Goal: Task Accomplishment & Management: Manage account settings

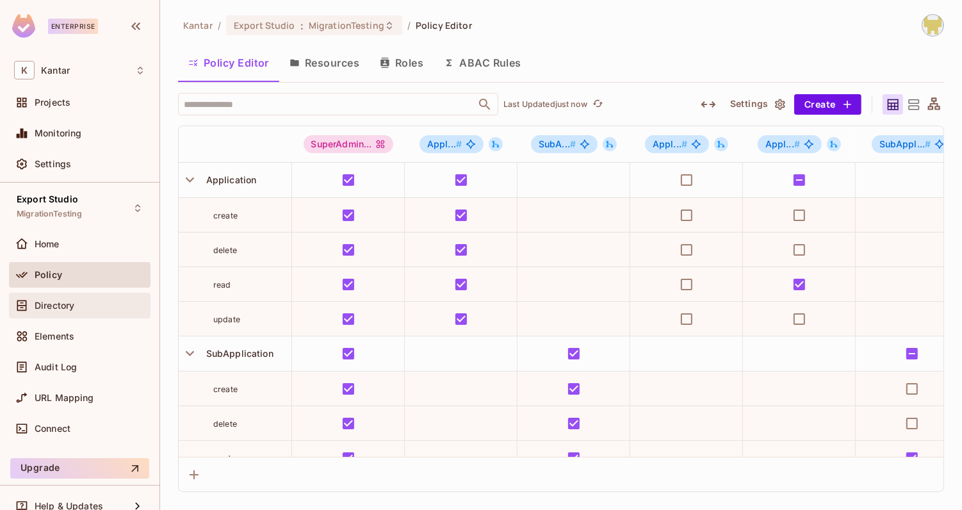
click at [102, 303] on div "Directory" at bounding box center [90, 306] width 111 height 10
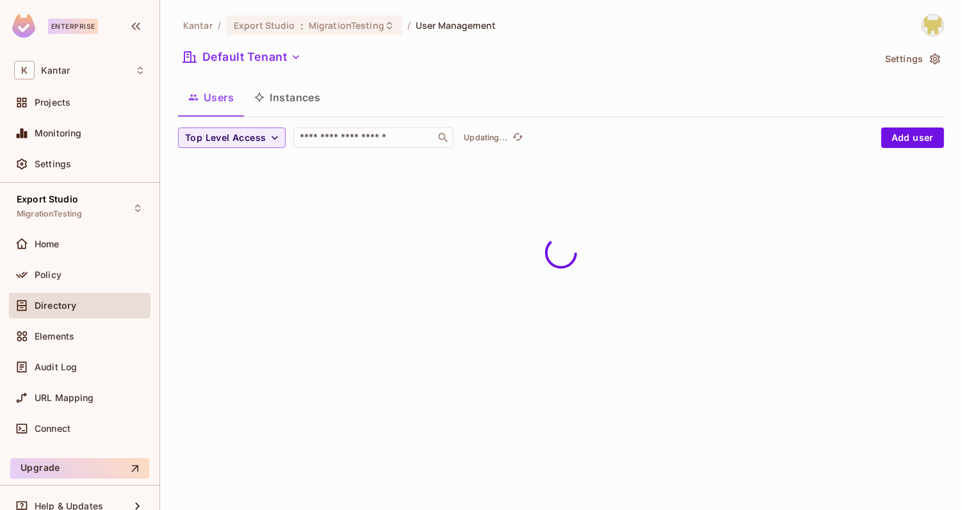
click at [301, 97] on button "Instances" at bounding box center [287, 97] width 87 height 32
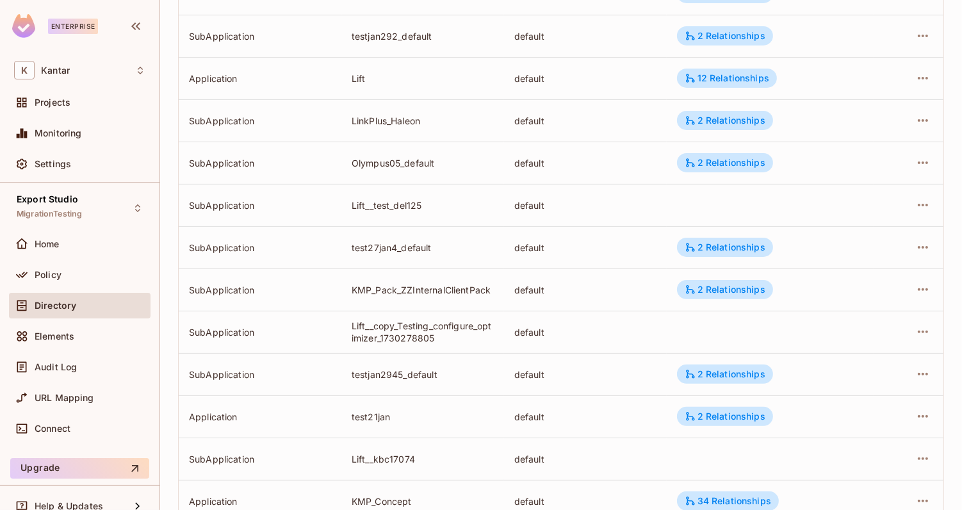
scroll to position [383, 0]
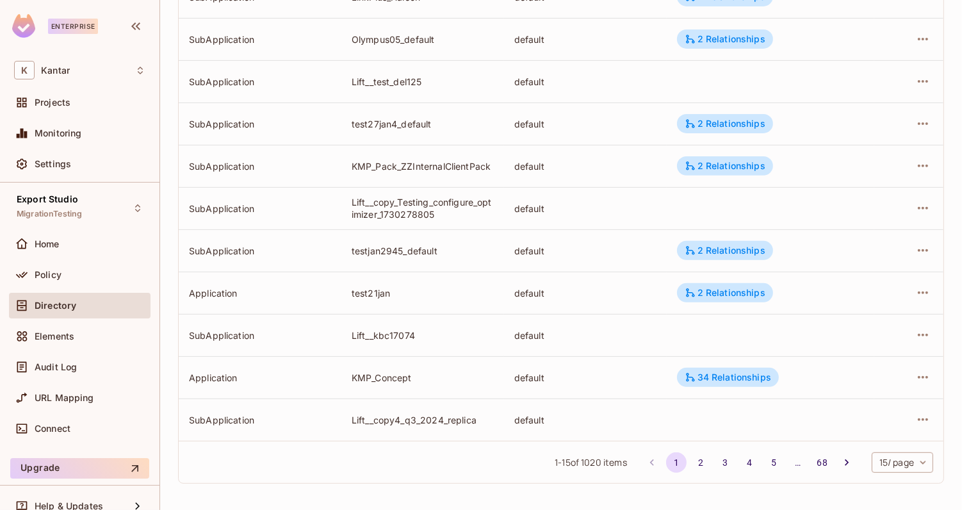
click at [914, 457] on body "Enterprise K Kantar Projects Monitoring Settings Export Studio MigrationTesting…" at bounding box center [481, 255] width 962 height 510
click at [891, 461] on li "50 / page" at bounding box center [902, 454] width 64 height 27
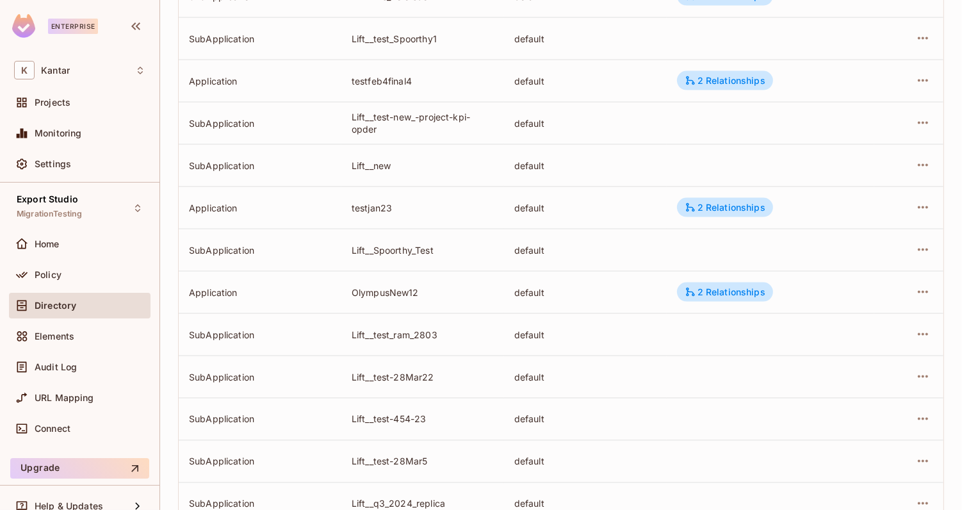
scroll to position [1863, 0]
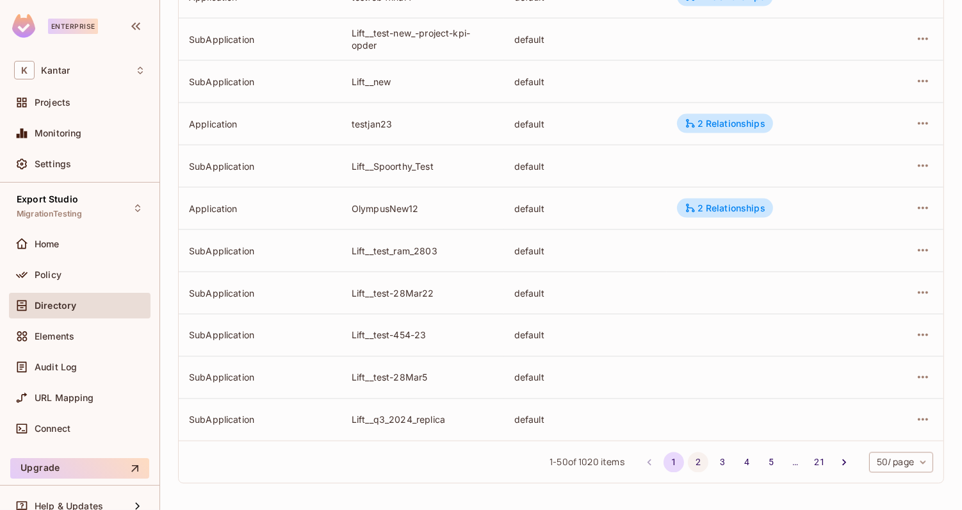
click at [702, 456] on button "2" at bounding box center [698, 462] width 21 height 21
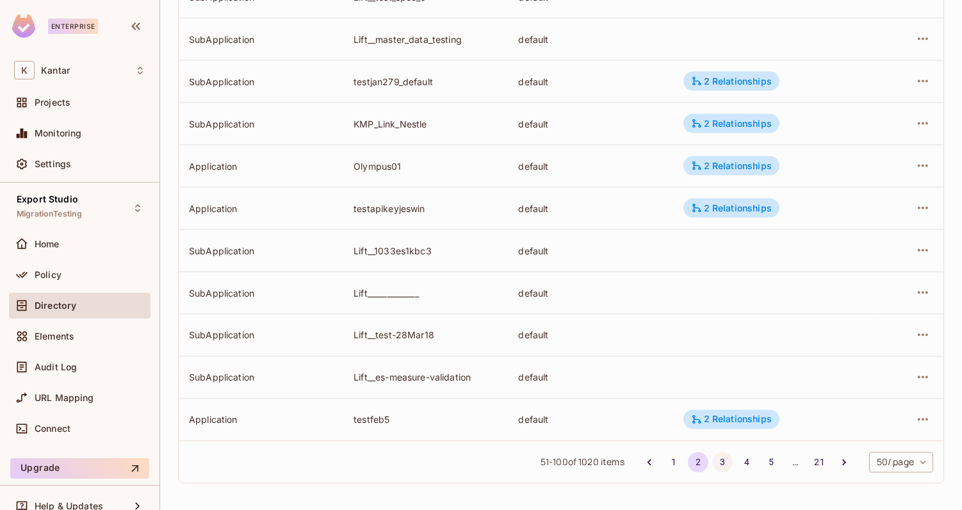
click at [716, 461] on button "3" at bounding box center [723, 462] width 21 height 21
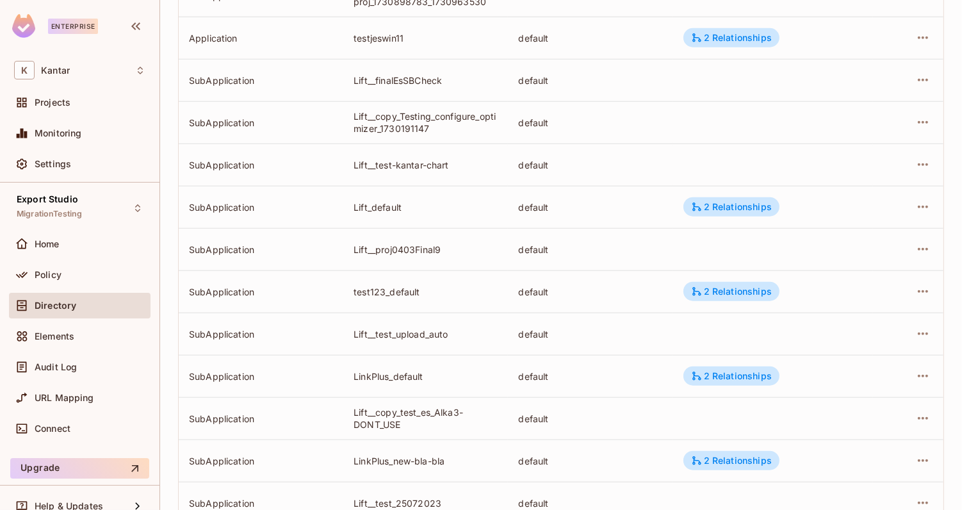
scroll to position [1061, 0]
click at [925, 205] on icon "button" at bounding box center [923, 207] width 15 height 15
click at [862, 259] on span "Edit Attributes" at bounding box center [830, 264] width 71 height 21
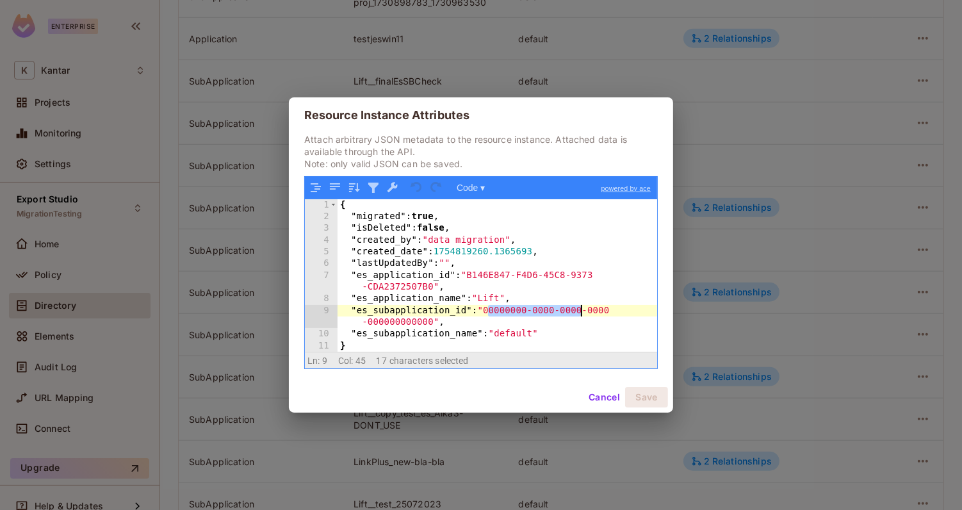
drag, startPoint x: 488, startPoint y: 308, endPoint x: 581, endPoint y: 311, distance: 92.9
click at [581, 311] on div "{ "migrated" : true , "isDeleted" : false , "created_by" : "data migration" , "…" at bounding box center [498, 287] width 320 height 177
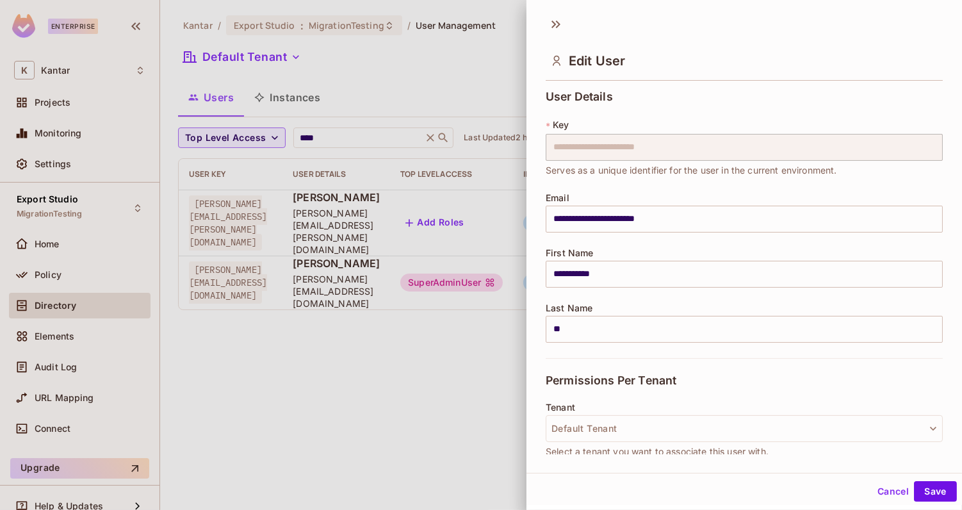
scroll to position [244, 0]
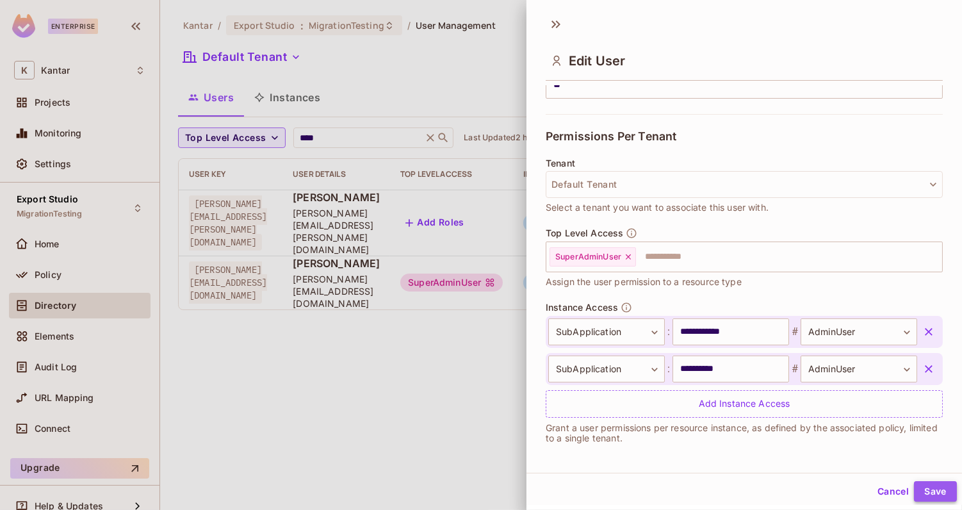
click at [934, 484] on button "Save" at bounding box center [935, 491] width 43 height 21
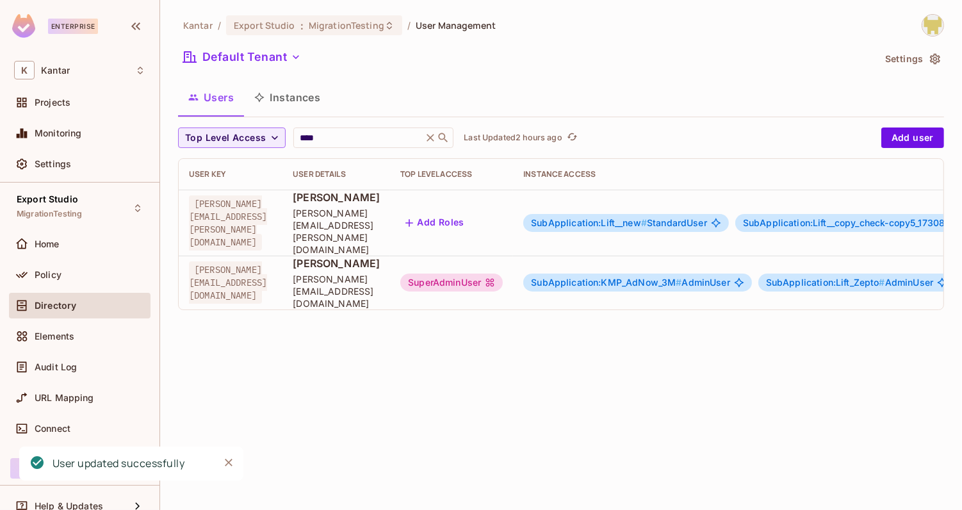
click at [682, 277] on span "SubApplication:KMP_AdNow_3M #" at bounding box center [606, 282] width 151 height 11
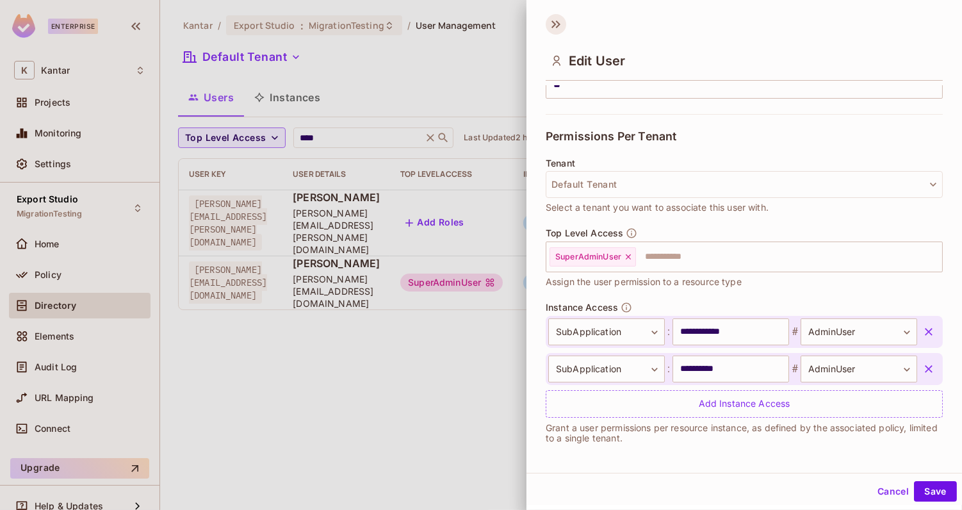
click at [561, 24] on icon at bounding box center [556, 24] width 21 height 21
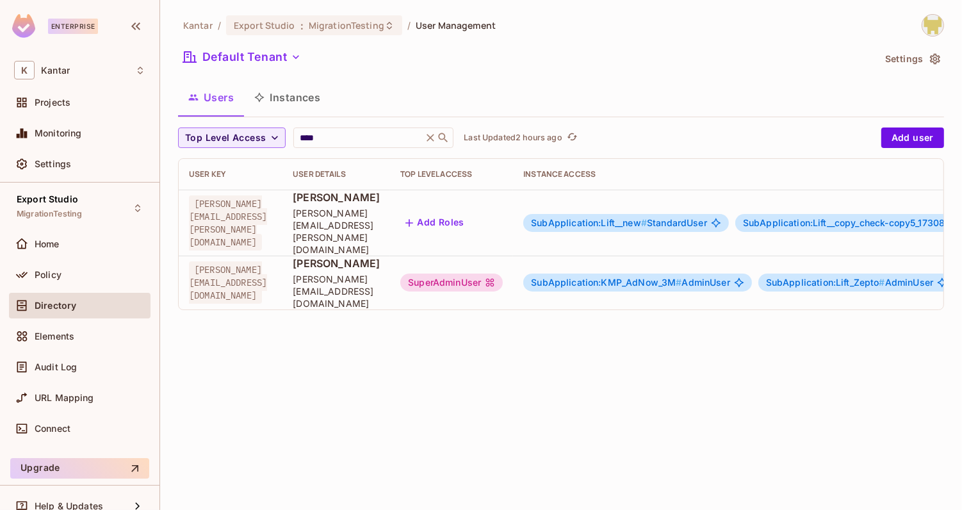
click at [929, 28] on img at bounding box center [933, 25] width 21 height 21
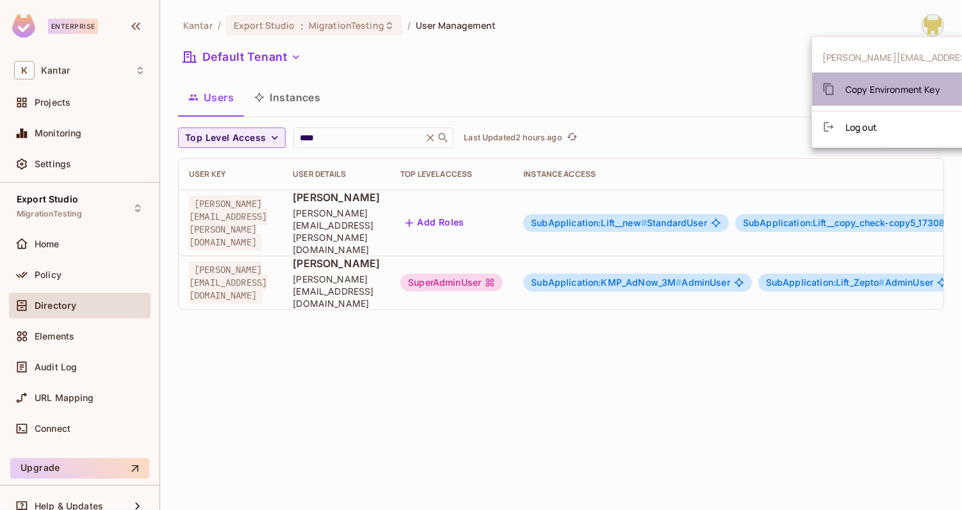
click at [892, 90] on span "Copy Environment Key" at bounding box center [893, 89] width 95 height 12
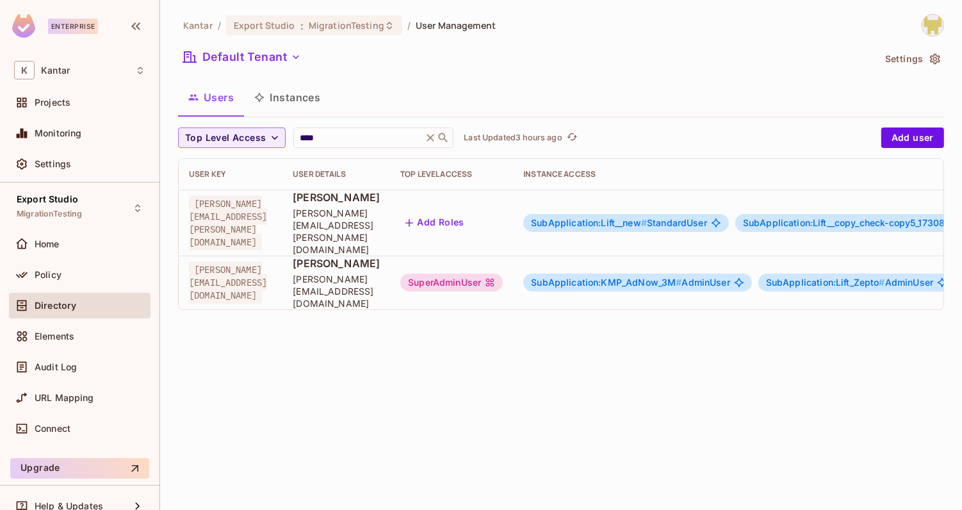
click at [636, 277] on span "SubApplication:KMP_AdNow_3M #" at bounding box center [606, 282] width 151 height 11
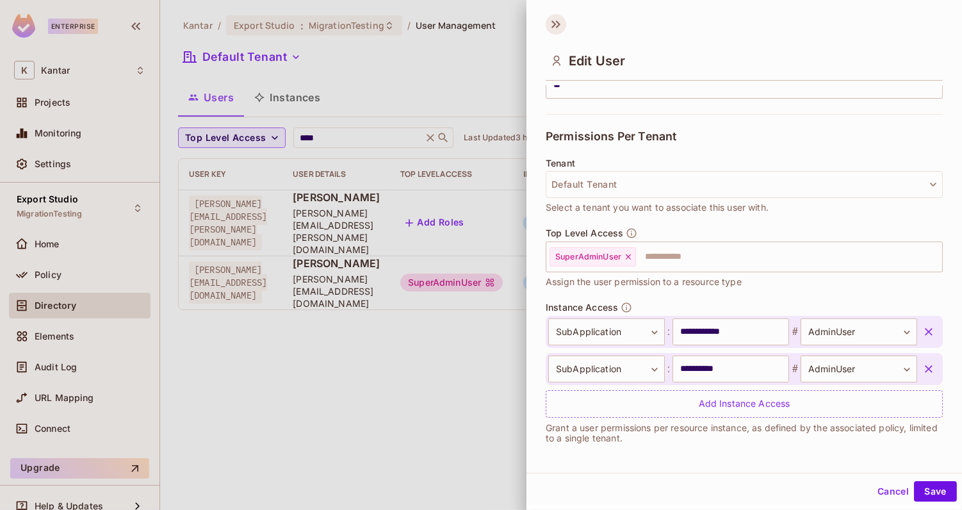
click at [555, 27] on icon at bounding box center [556, 24] width 21 height 21
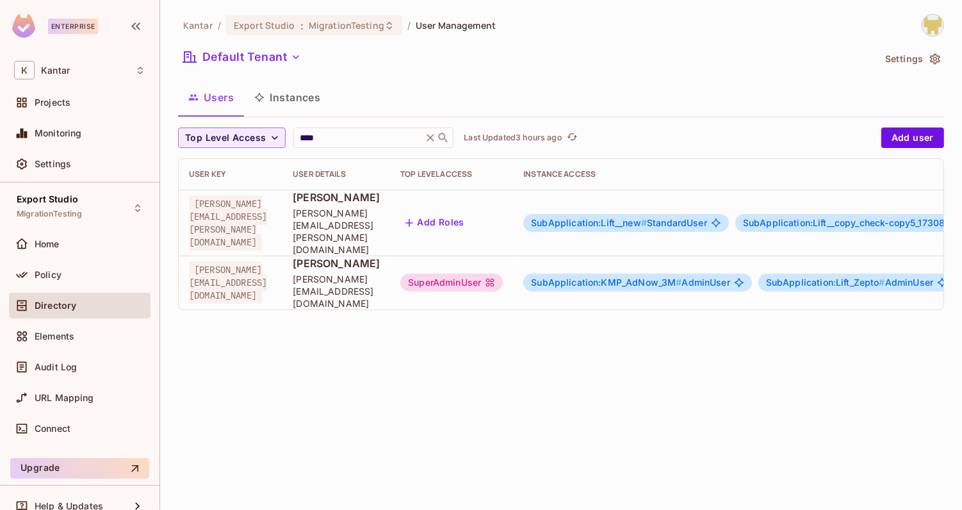
click at [686, 274] on div "SubApplication:KMP_AdNow_3M # AdminUser" at bounding box center [638, 283] width 229 height 18
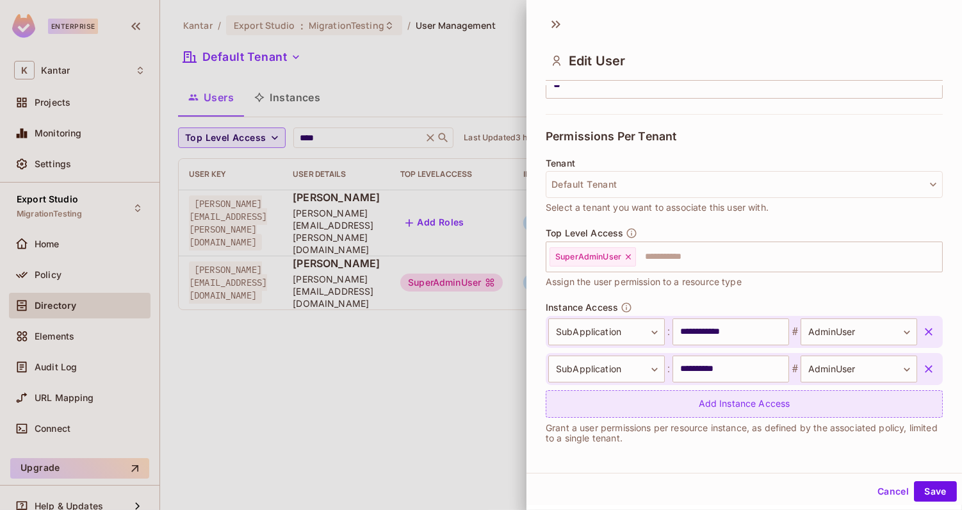
click at [711, 400] on div "Add Instance Access" at bounding box center [744, 404] width 397 height 28
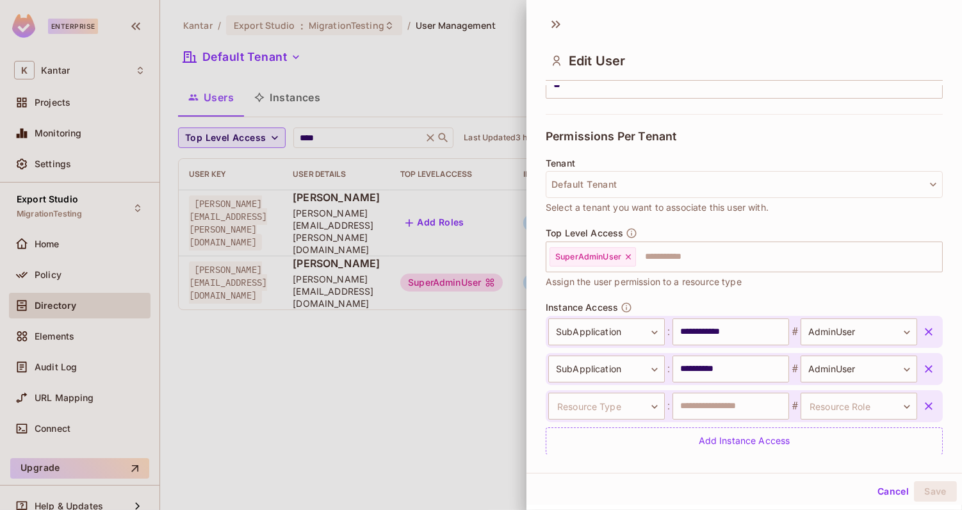
click at [800, 297] on div "Top Level Access SuperAdminUser ​ Assign the user permission to a resource type" at bounding box center [744, 264] width 397 height 74
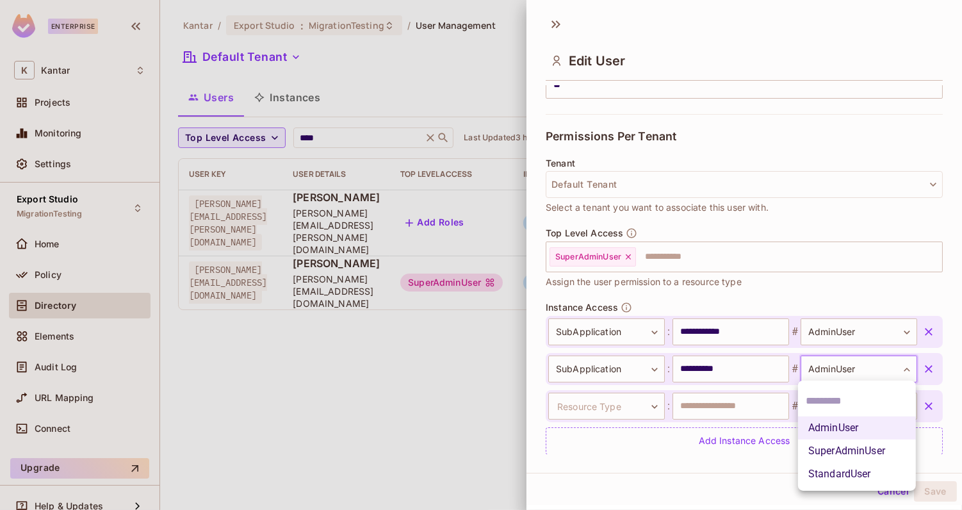
click at [848, 361] on body "**********" at bounding box center [481, 255] width 962 height 510
click at [841, 475] on li "StandardUser" at bounding box center [857, 474] width 118 height 23
type input "**********"
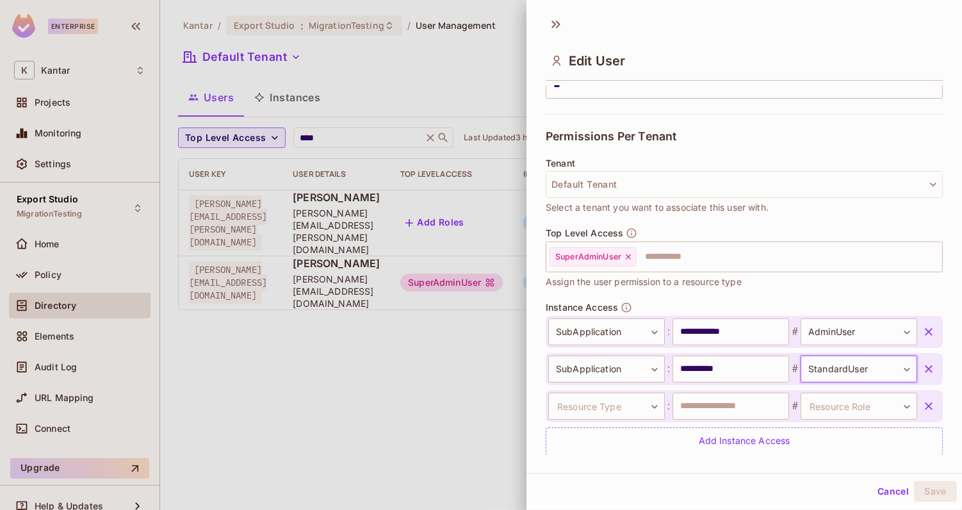
click at [928, 402] on icon "button" at bounding box center [929, 406] width 13 height 13
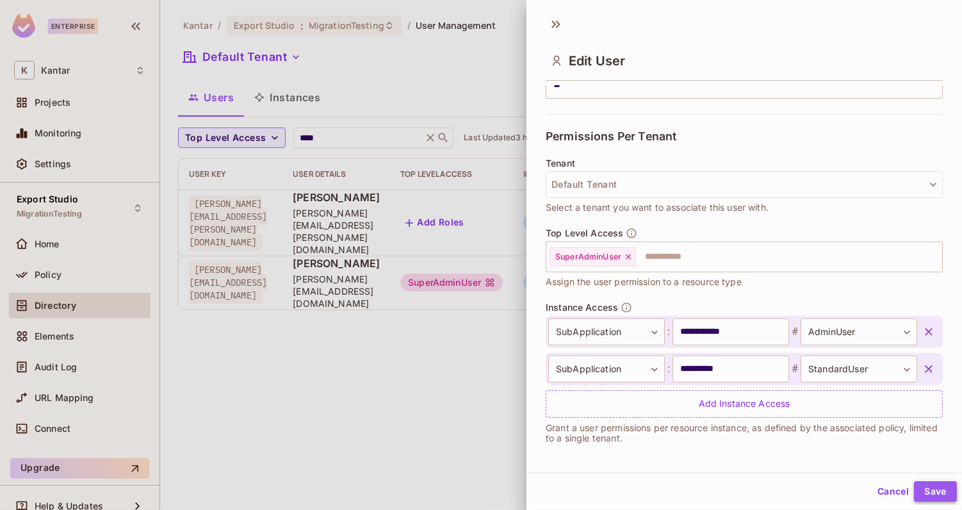
click at [934, 491] on button "Save" at bounding box center [935, 491] width 43 height 21
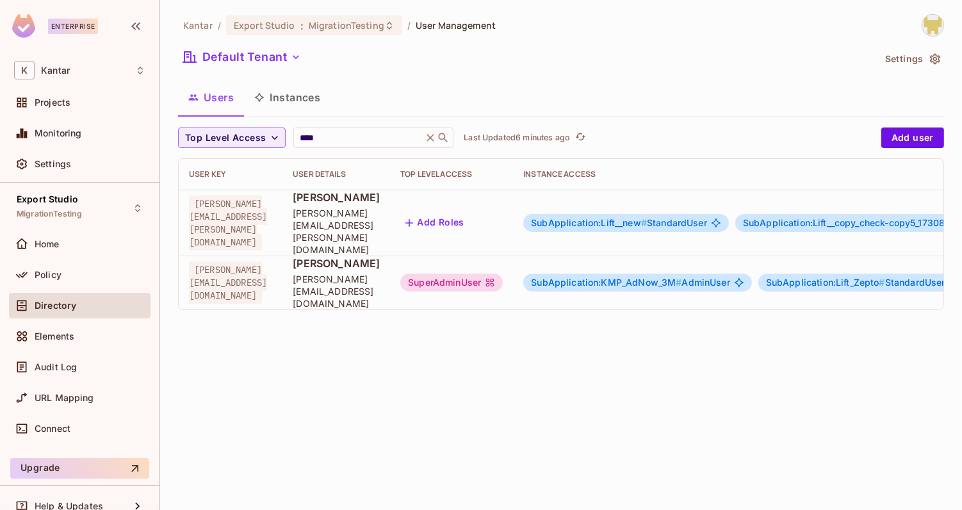
click at [682, 277] on span "SubApplication:KMP_AdNow_3M #" at bounding box center [606, 282] width 151 height 11
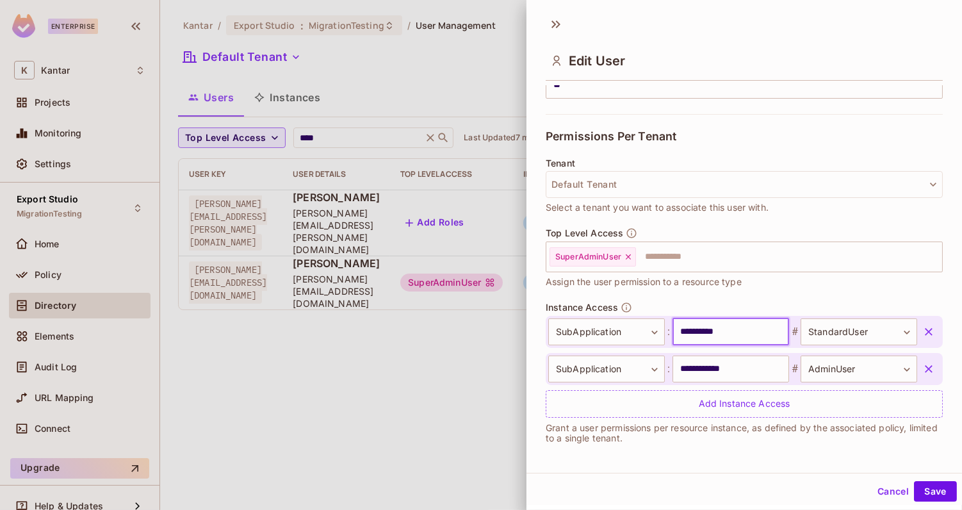
click at [735, 329] on input "**********" at bounding box center [731, 331] width 117 height 27
click at [668, 158] on div "Tenant Default Tenant Select a tenant you want to associate this user with." at bounding box center [744, 186] width 397 height 56
click at [923, 326] on icon "button" at bounding box center [929, 330] width 13 height 13
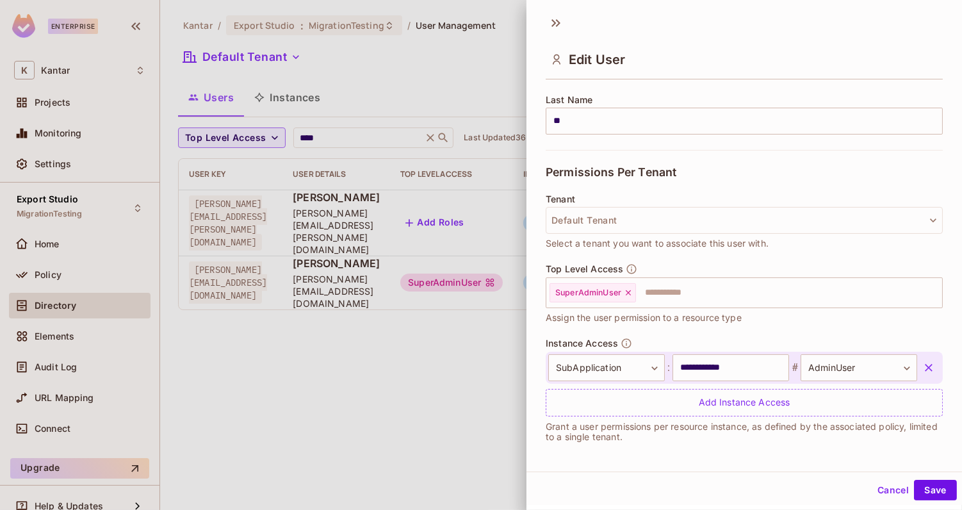
click at [924, 365] on icon "button" at bounding box center [929, 367] width 13 height 13
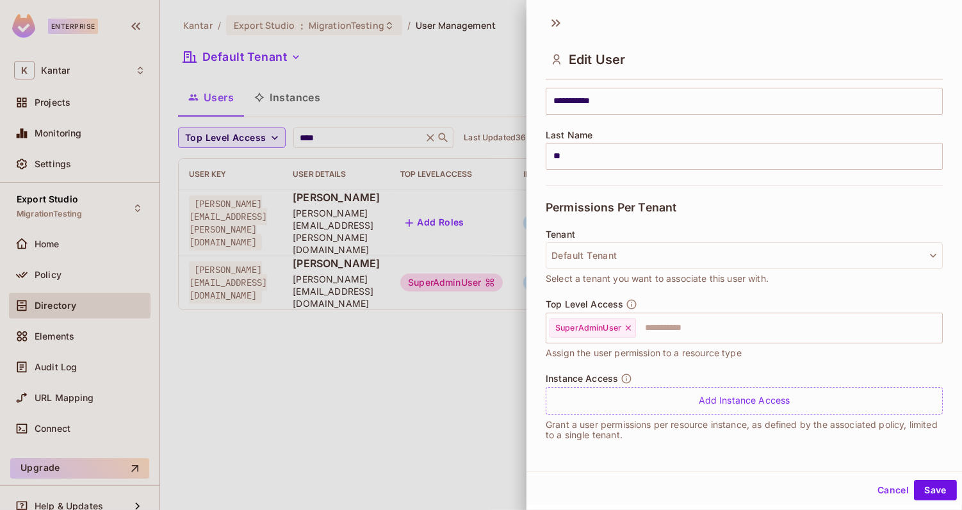
scroll to position [170, 0]
click at [945, 492] on button "Save" at bounding box center [935, 490] width 43 height 21
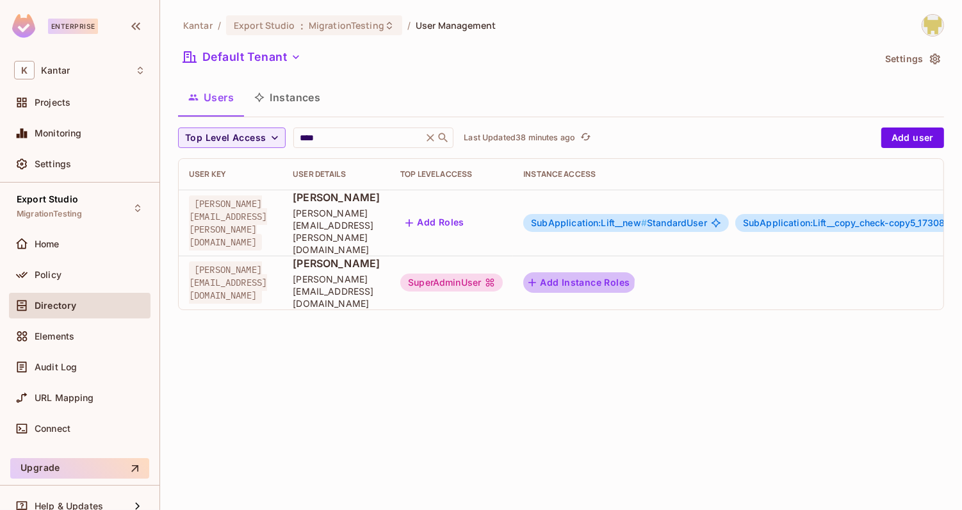
click at [635, 272] on button "Add Instance Roles" at bounding box center [579, 282] width 111 height 21
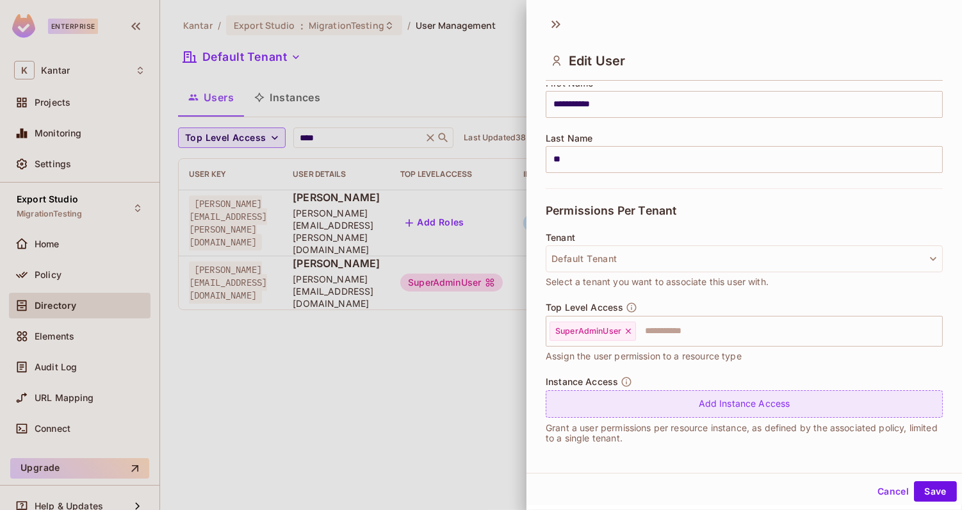
click at [683, 411] on div "Add Instance Access" at bounding box center [744, 404] width 397 height 28
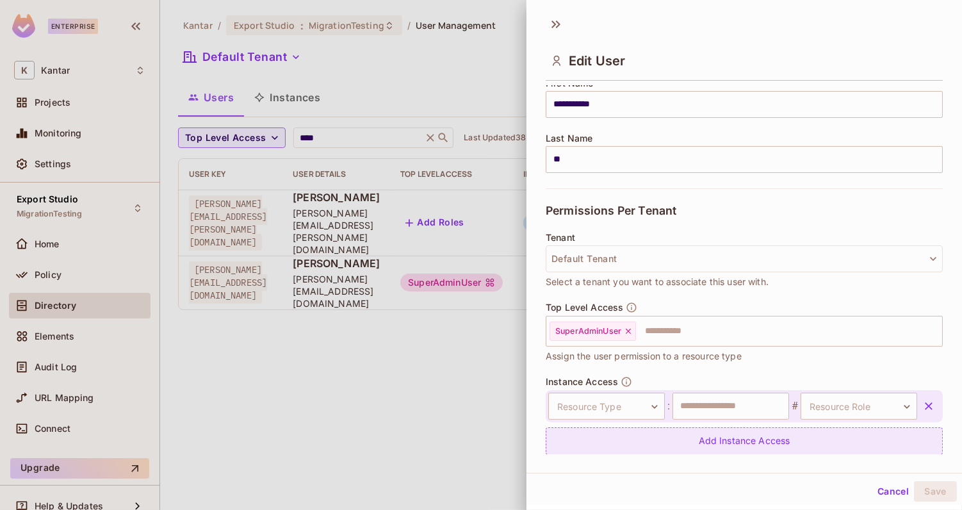
scroll to position [207, 0]
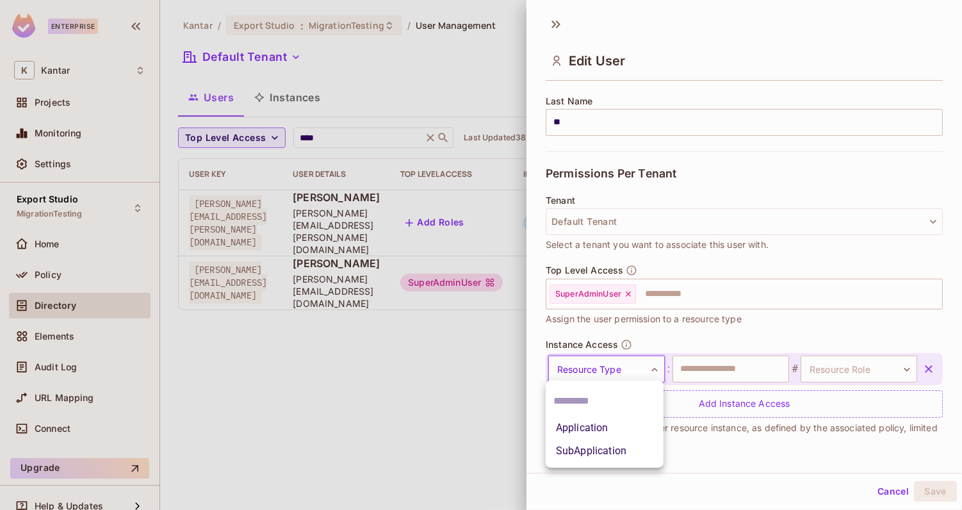
click at [618, 370] on body "**********" at bounding box center [481, 255] width 962 height 510
click at [602, 449] on li "SubApplication" at bounding box center [605, 451] width 118 height 23
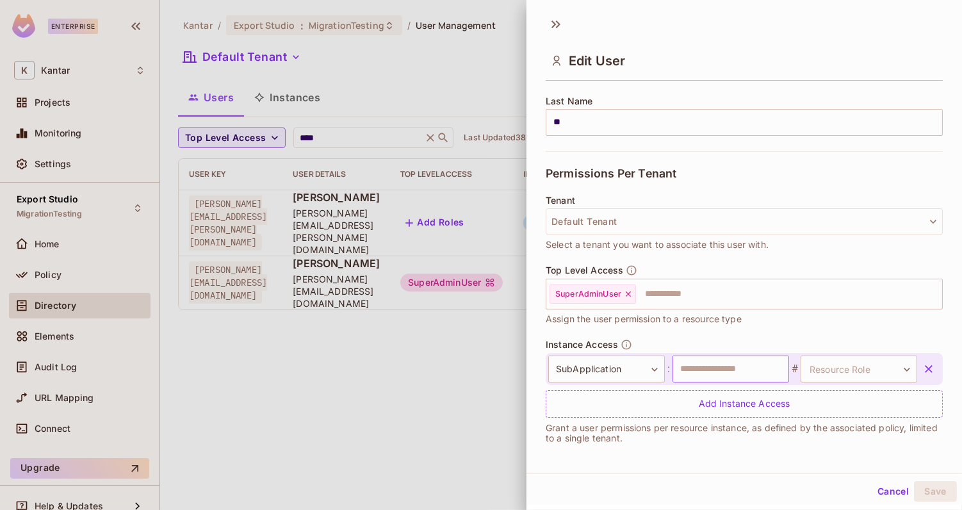
click at [730, 370] on input "text" at bounding box center [731, 369] width 117 height 27
type input "**********"
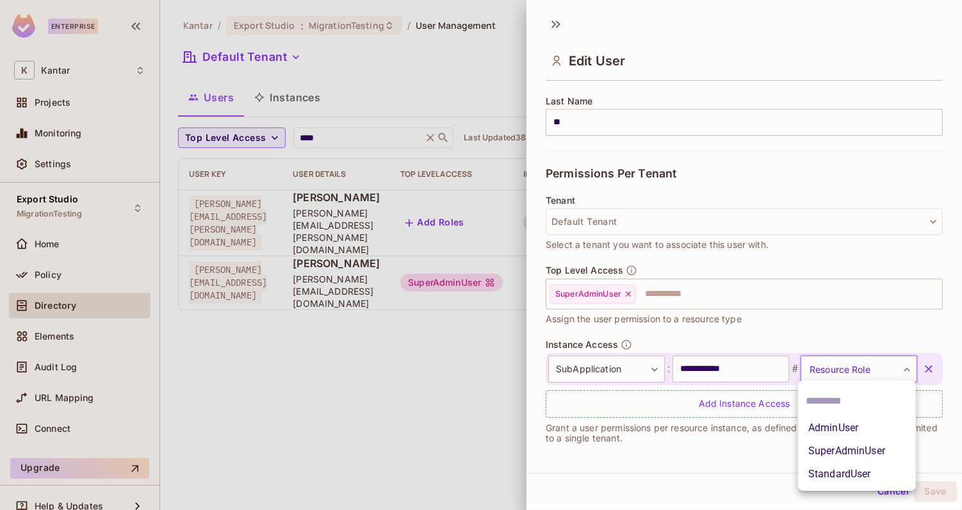
click at [840, 374] on body "**********" at bounding box center [481, 255] width 962 height 510
click at [848, 427] on li "AdminUser" at bounding box center [857, 428] width 118 height 23
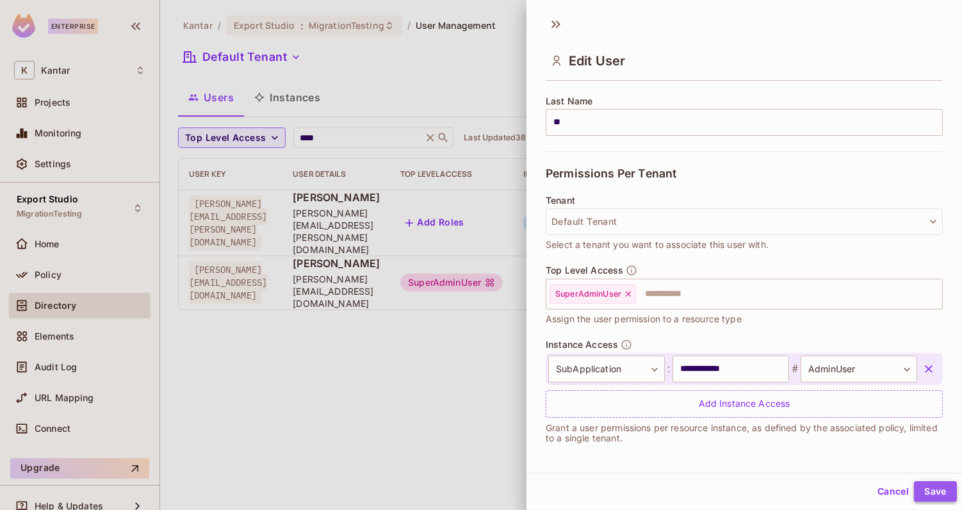
click at [932, 486] on button "Save" at bounding box center [935, 491] width 43 height 21
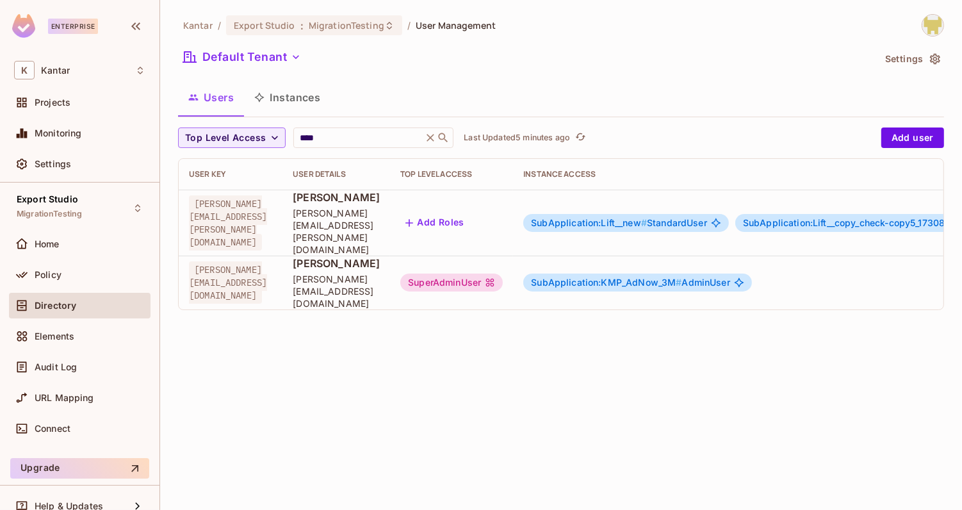
scroll to position [0, 15]
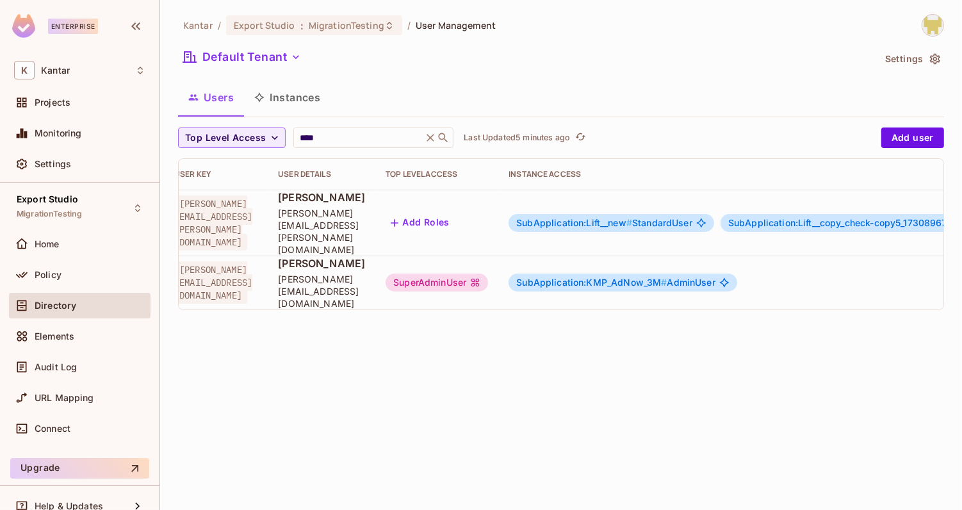
click at [283, 74] on div "Kantar / Export Studio : MigrationTesting / User Management Default Tenant Sett…" at bounding box center [561, 167] width 766 height 306
click at [286, 83] on button "Instances" at bounding box center [287, 97] width 87 height 32
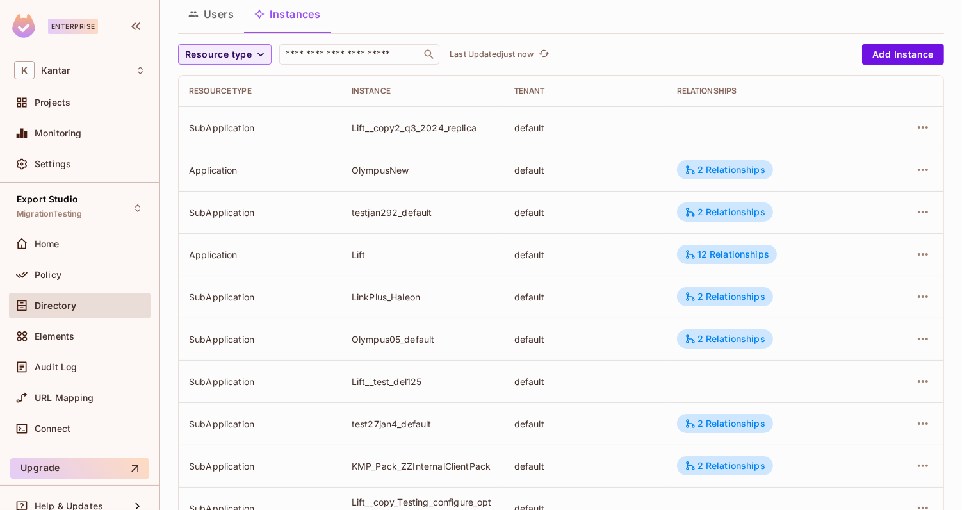
scroll to position [87, 0]
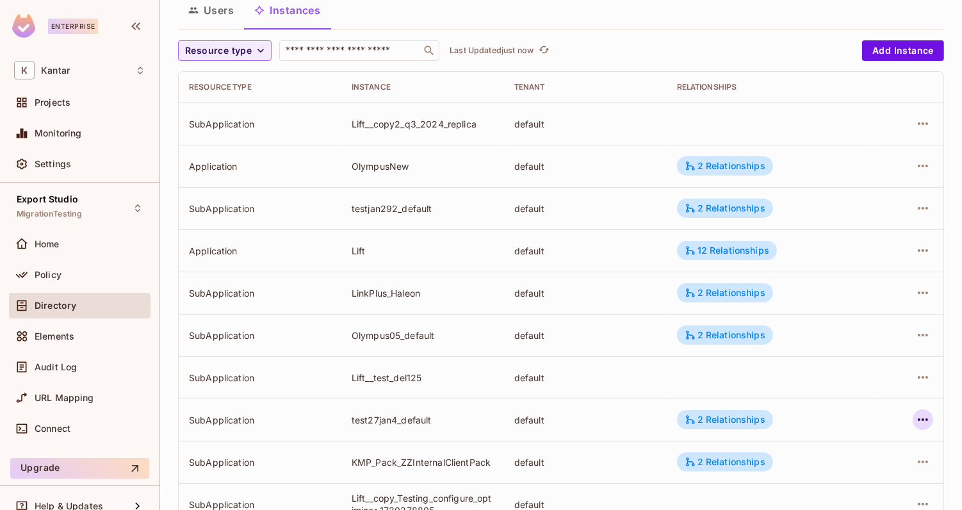
click at [917, 421] on icon "button" at bounding box center [923, 419] width 15 height 15
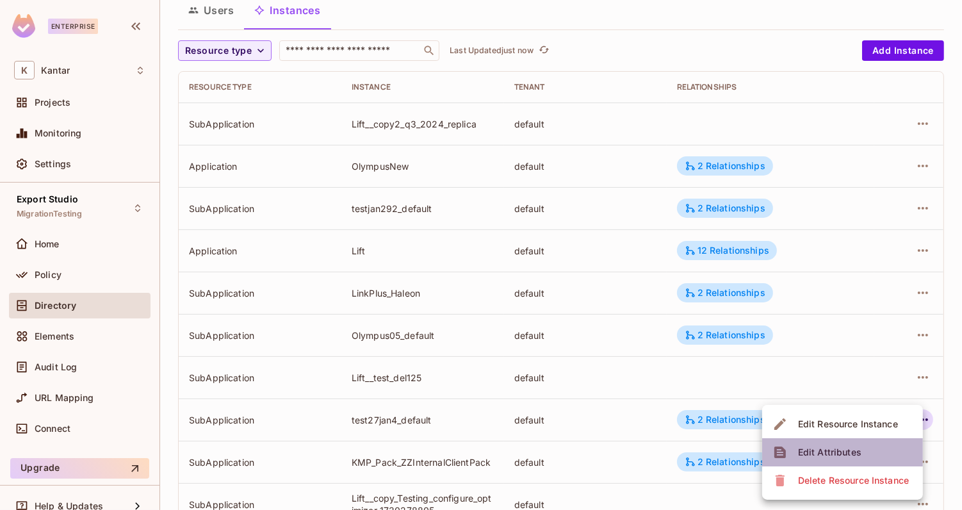
click at [860, 452] on div "Edit Attributes" at bounding box center [829, 452] width 63 height 13
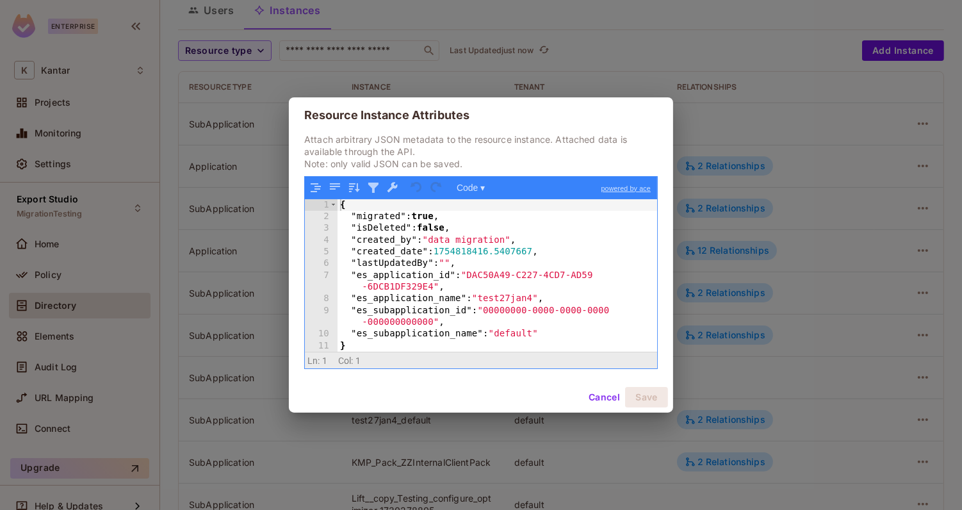
click at [523, 335] on div "{ "migrated" : true , "isDeleted" : false , "created_by" : "data migration" , "…" at bounding box center [498, 287] width 320 height 177
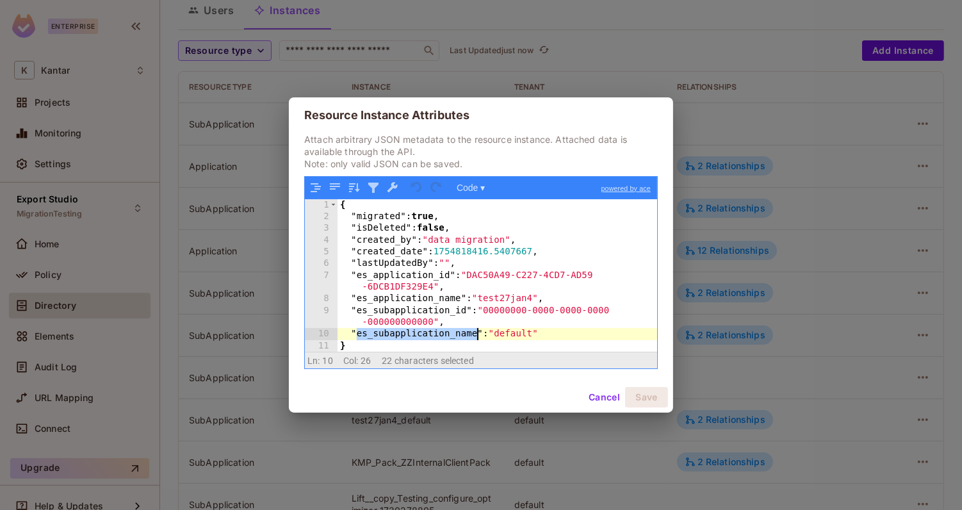
drag, startPoint x: 358, startPoint y: 336, endPoint x: 477, endPoint y: 336, distance: 119.2
click at [477, 336] on div "{ "migrated" : true , "isDeleted" : false , "created_by" : "data migration" , "…" at bounding box center [498, 287] width 320 height 177
click at [538, 339] on div "{ "migrated" : true , "isDeleted" : false , "created_by" : "data migration" , "…" at bounding box center [498, 287] width 320 height 177
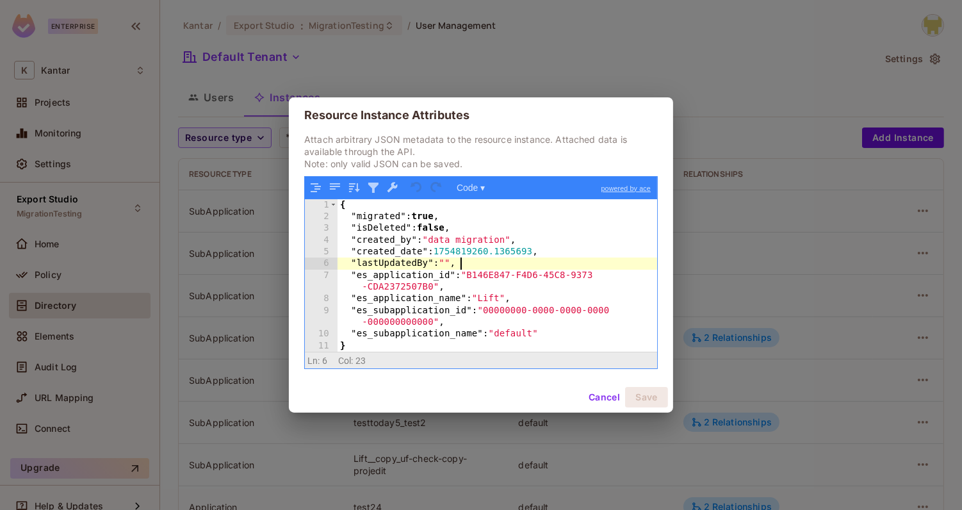
scroll to position [1061, 0]
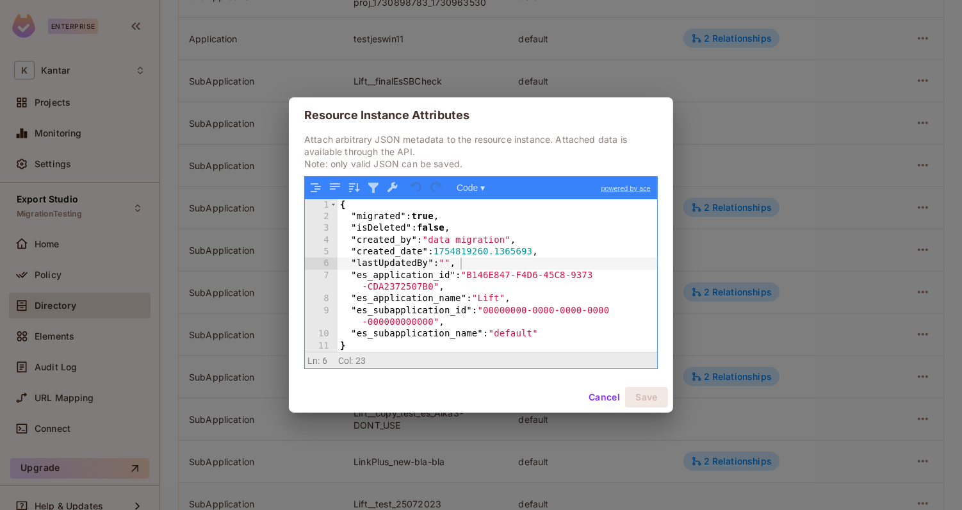
click at [606, 400] on button "Cancel" at bounding box center [605, 397] width 42 height 21
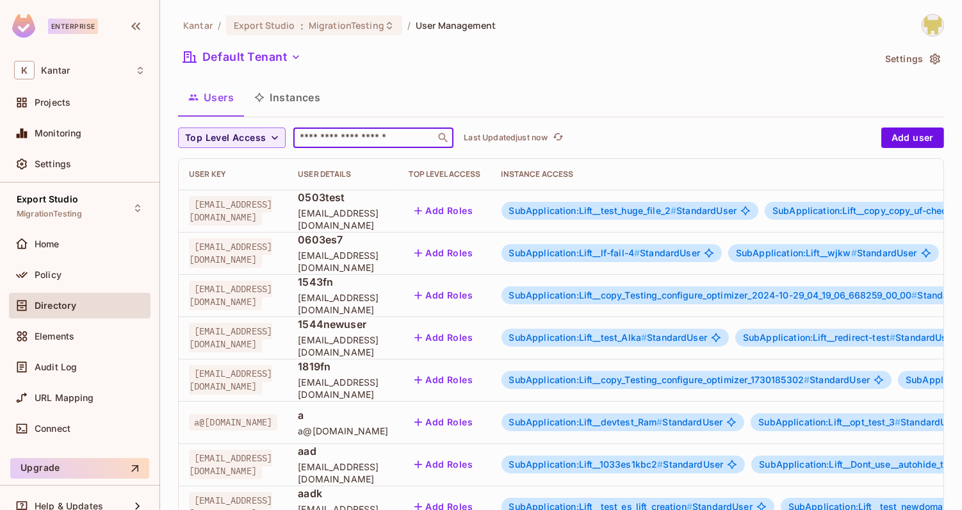
click at [351, 142] on input "text" at bounding box center [364, 137] width 135 height 13
click at [292, 103] on button "Instances" at bounding box center [287, 97] width 87 height 32
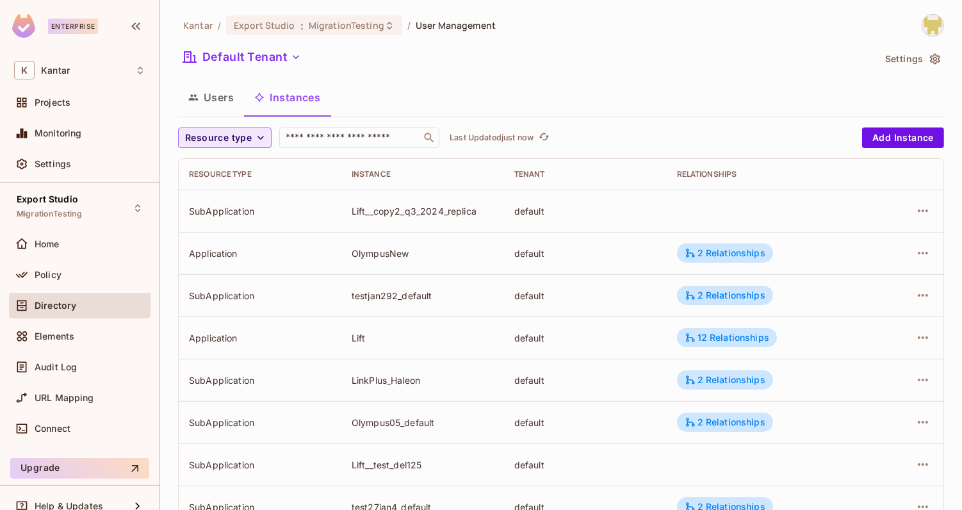
click at [243, 144] on span "Resource type" at bounding box center [218, 138] width 67 height 16
click at [233, 167] on span "Application" at bounding box center [220, 167] width 65 height 12
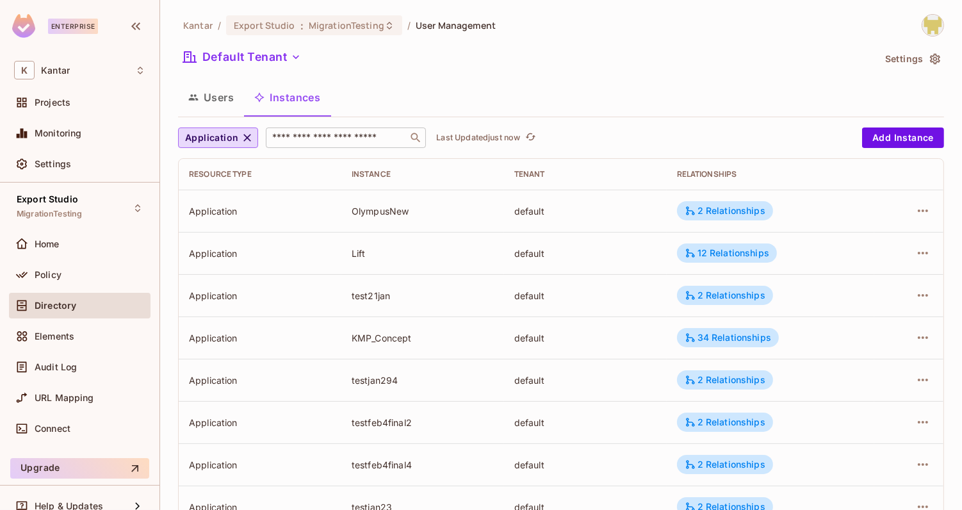
click at [326, 138] on input "text" at bounding box center [337, 137] width 135 height 13
click at [67, 274] on div "Policy" at bounding box center [90, 275] width 111 height 10
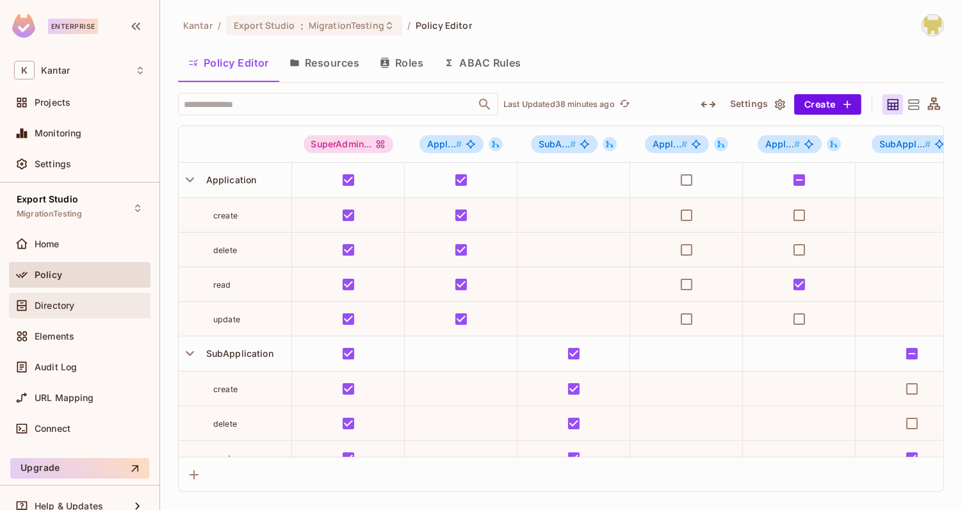
click at [82, 294] on div "Directory" at bounding box center [80, 306] width 142 height 26
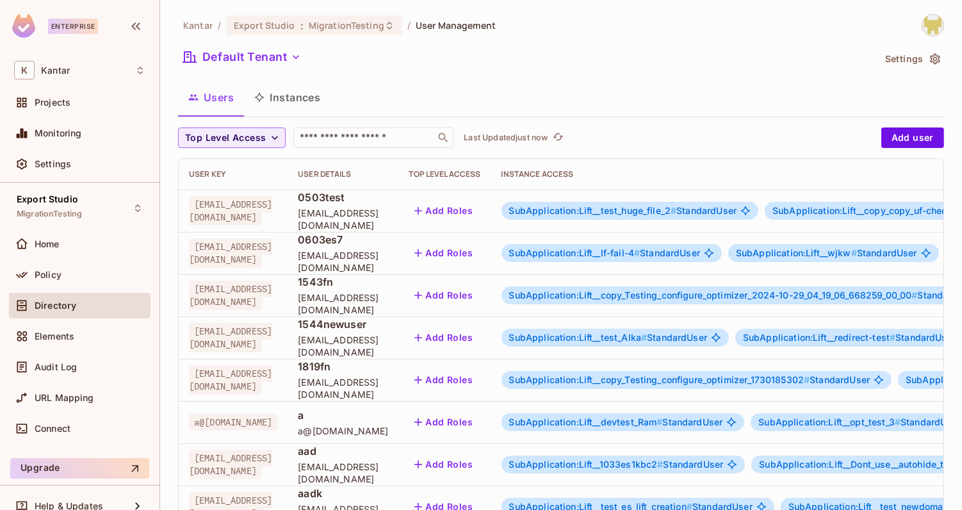
click at [345, 91] on div "Users Instances" at bounding box center [561, 97] width 766 height 32
click at [368, 86] on div "Users Instances" at bounding box center [561, 97] width 766 height 32
click at [320, 103] on button "Instances" at bounding box center [287, 97] width 87 height 32
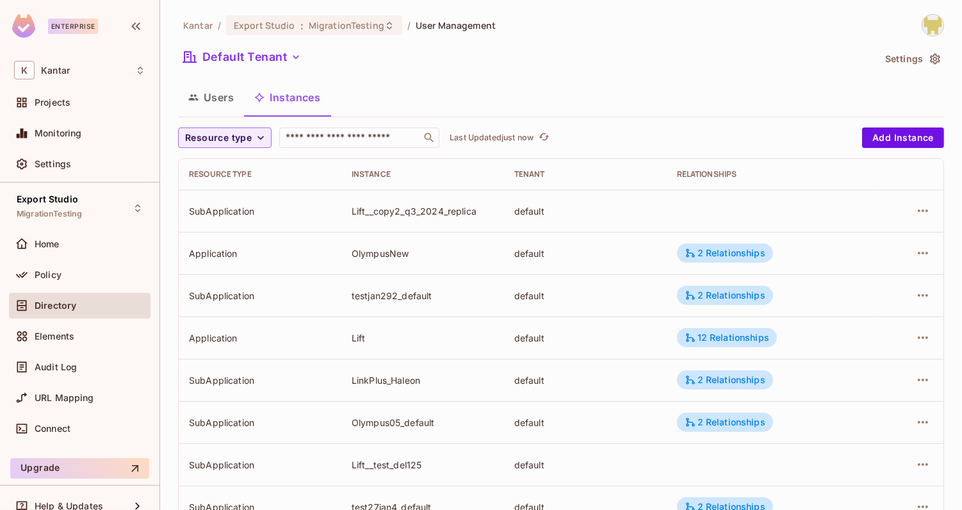
click at [366, 92] on div "Users Instances" at bounding box center [561, 97] width 766 height 32
click at [221, 90] on button "Users" at bounding box center [211, 97] width 66 height 32
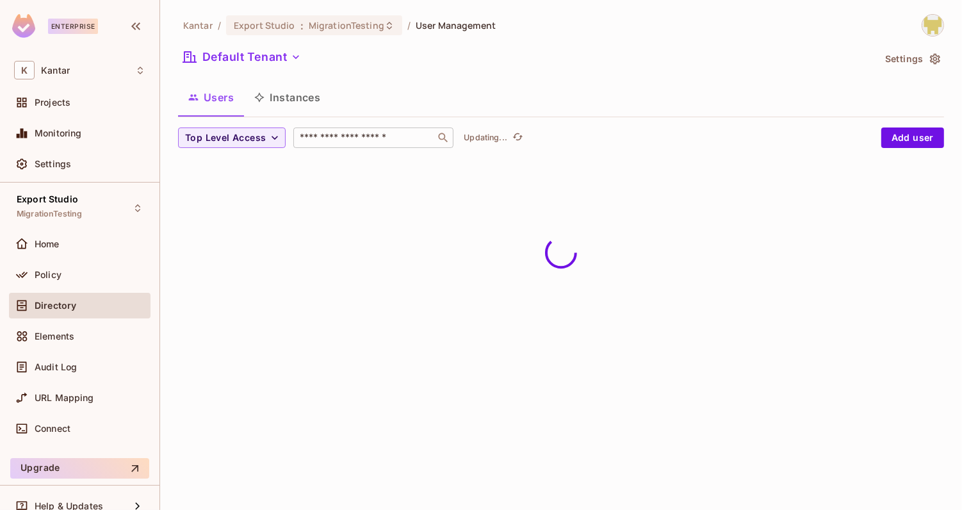
click at [371, 142] on input "text" at bounding box center [364, 137] width 135 height 13
click at [413, 106] on div "Users Instances" at bounding box center [561, 97] width 766 height 32
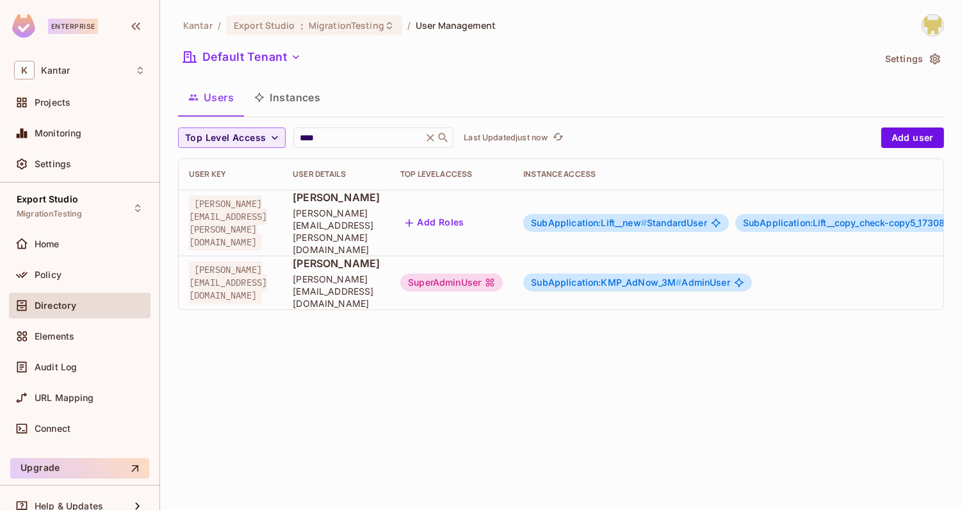
click at [503, 274] on div "SuperAdminUser" at bounding box center [451, 283] width 103 height 18
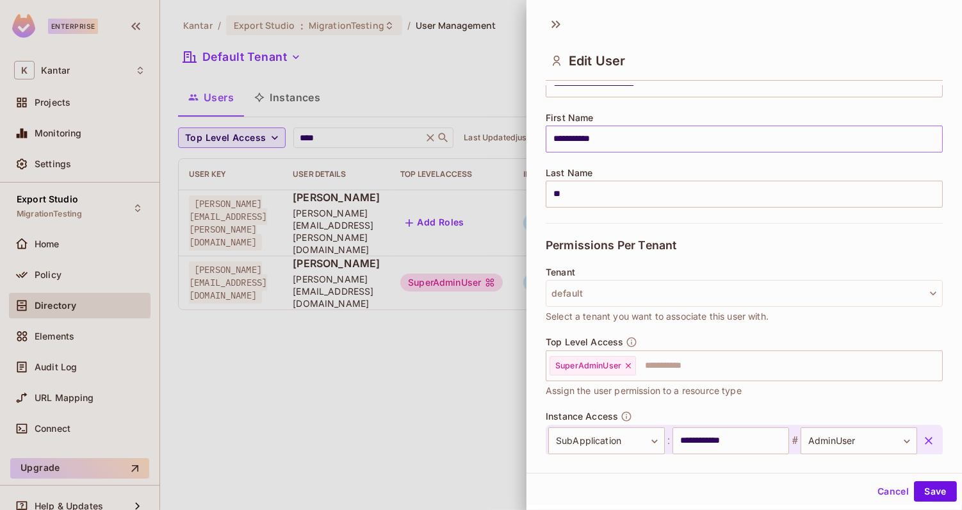
scroll to position [207, 0]
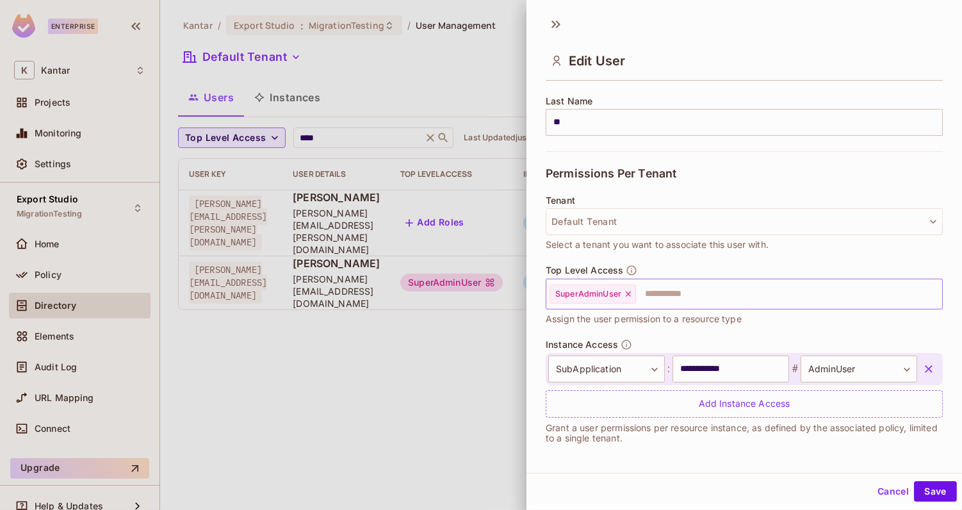
click at [628, 292] on icon at bounding box center [628, 294] width 5 height 5
click at [921, 499] on button "Save" at bounding box center [935, 491] width 43 height 21
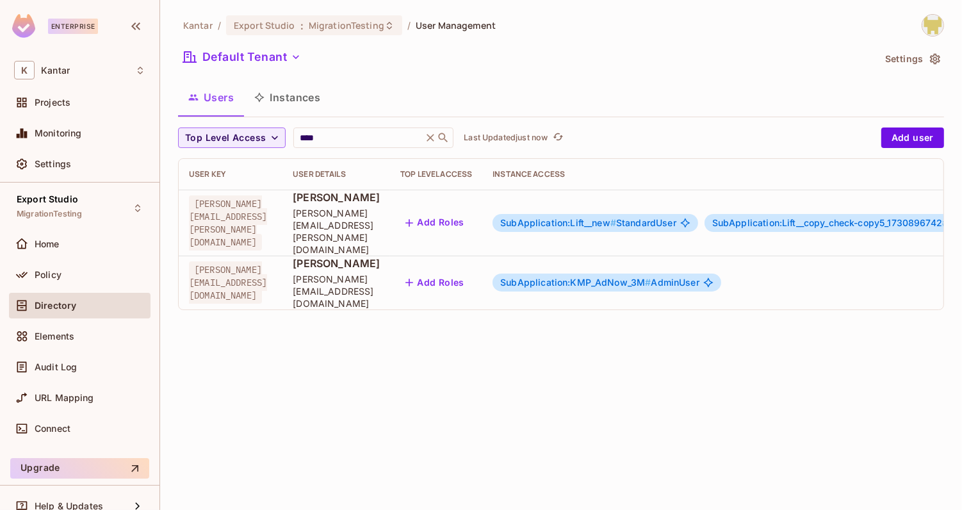
click at [600, 277] on span "SubApplication:KMP_AdNow_3M #" at bounding box center [575, 282] width 151 height 11
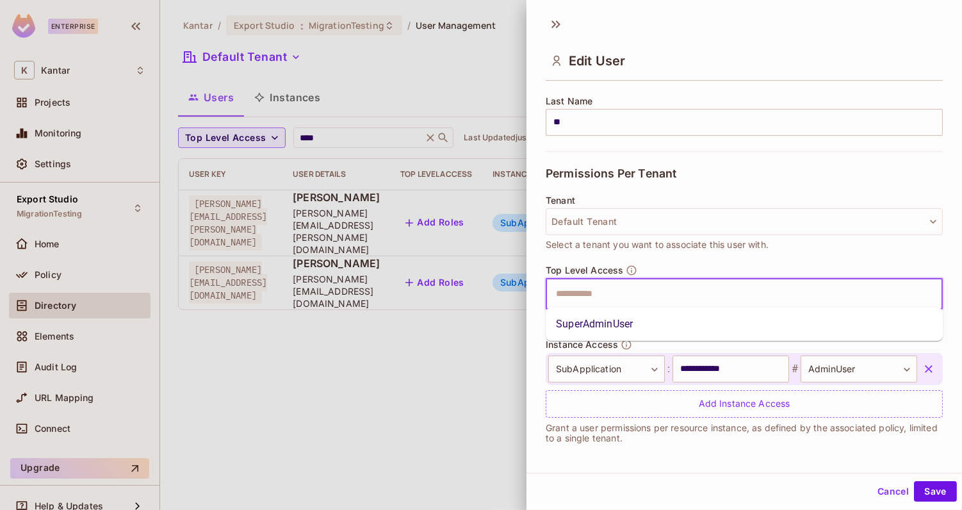
click at [628, 295] on input "text" at bounding box center [734, 294] width 370 height 26
click at [626, 323] on li "SuperAdminUser" at bounding box center [744, 324] width 397 height 23
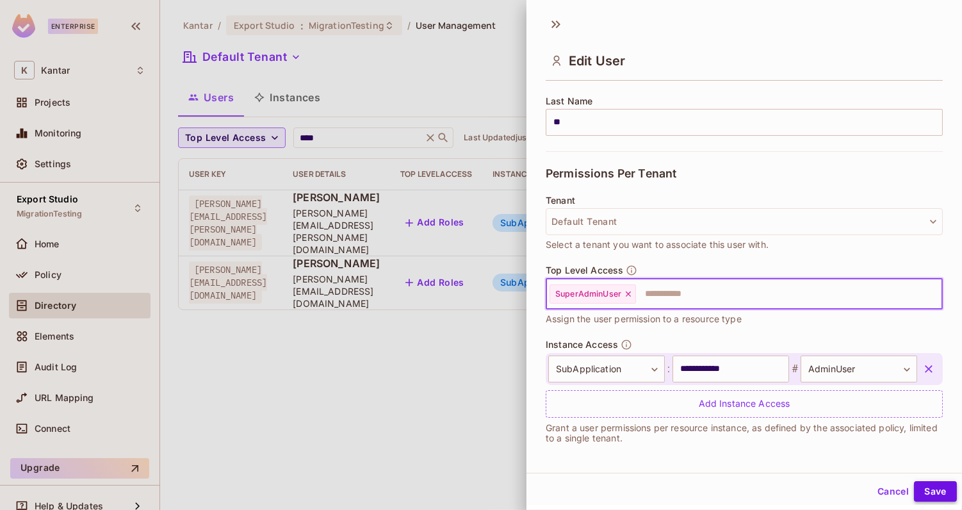
click at [938, 499] on button "Save" at bounding box center [935, 491] width 43 height 21
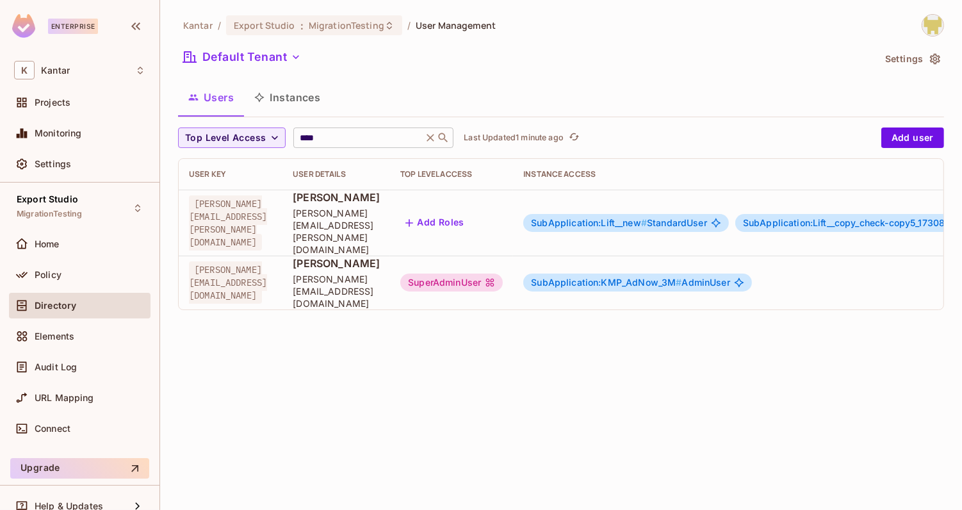
click at [331, 138] on input "****" at bounding box center [358, 137] width 122 height 13
paste input "text"
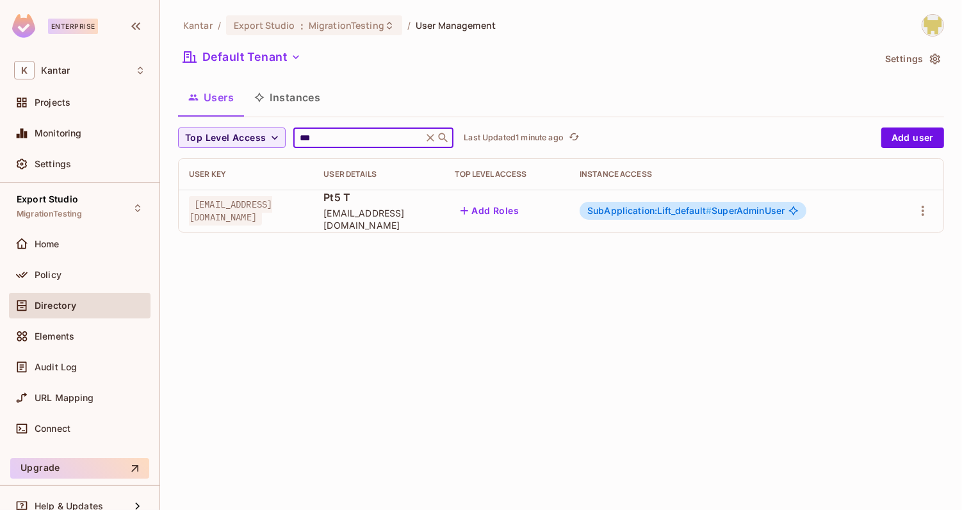
type input "***"
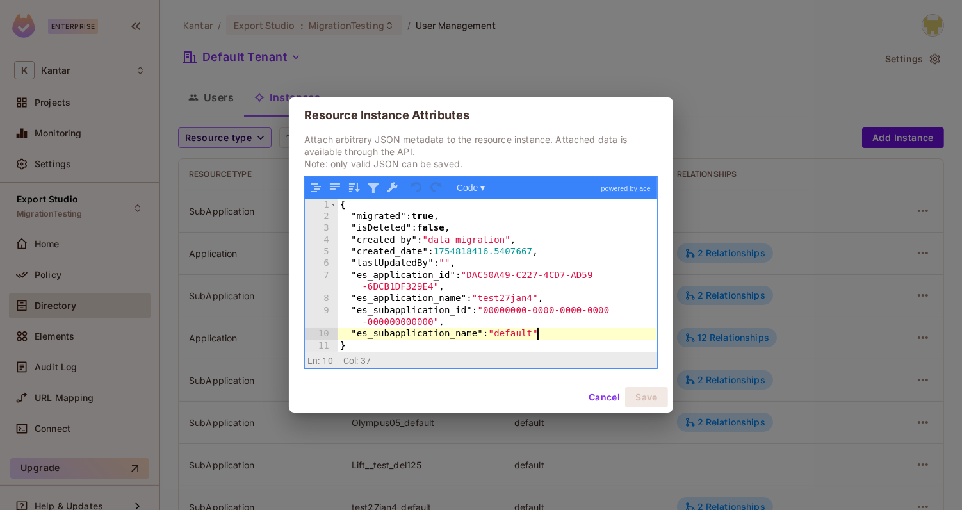
scroll to position [87, 0]
